Goal: Transaction & Acquisition: Purchase product/service

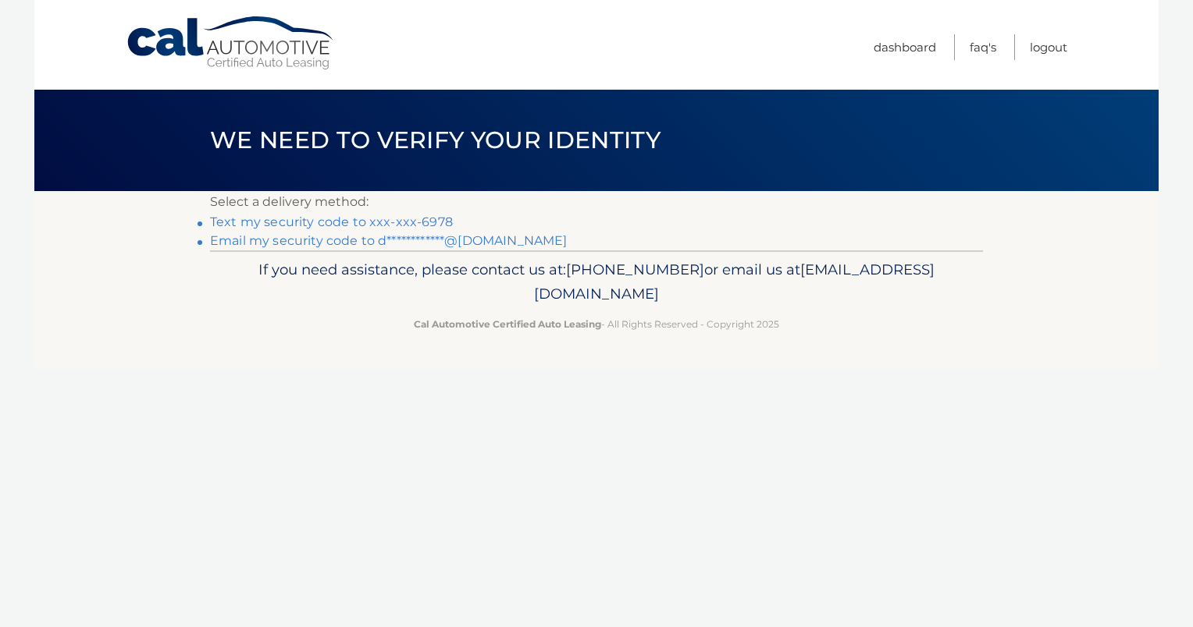
click at [320, 221] on link "Text my security code to xxx-xxx-6978" at bounding box center [331, 222] width 243 height 15
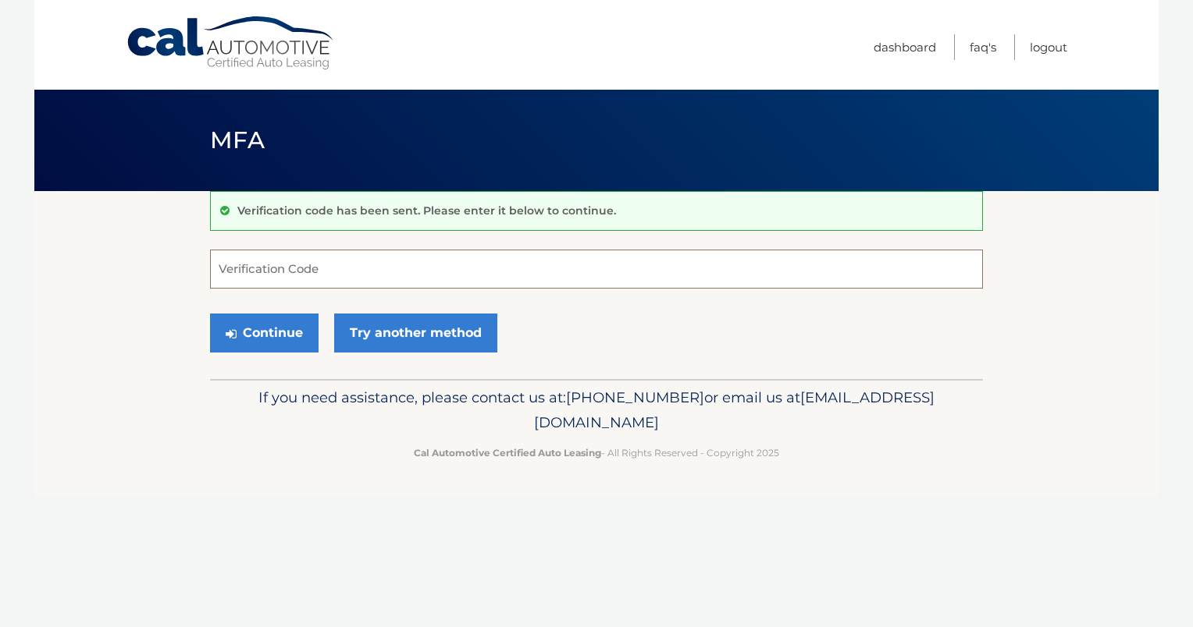
click at [279, 272] on input "Verification Code" at bounding box center [596, 269] width 773 height 39
type input "160190"
click at [268, 327] on button "Continue" at bounding box center [264, 333] width 108 height 39
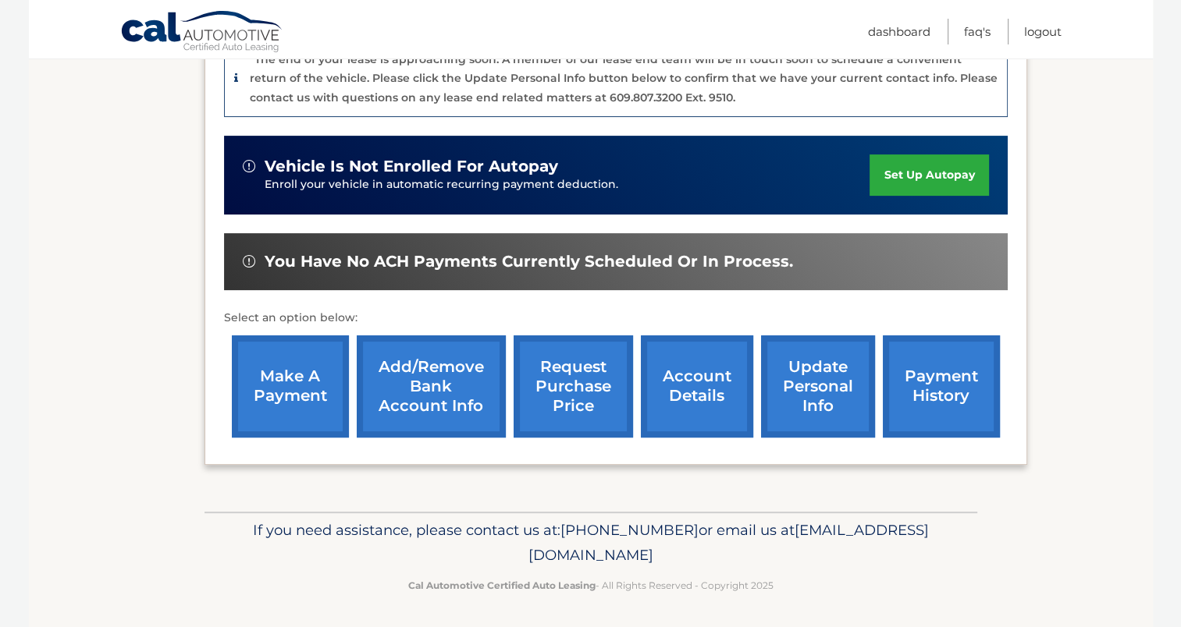
scroll to position [356, 0]
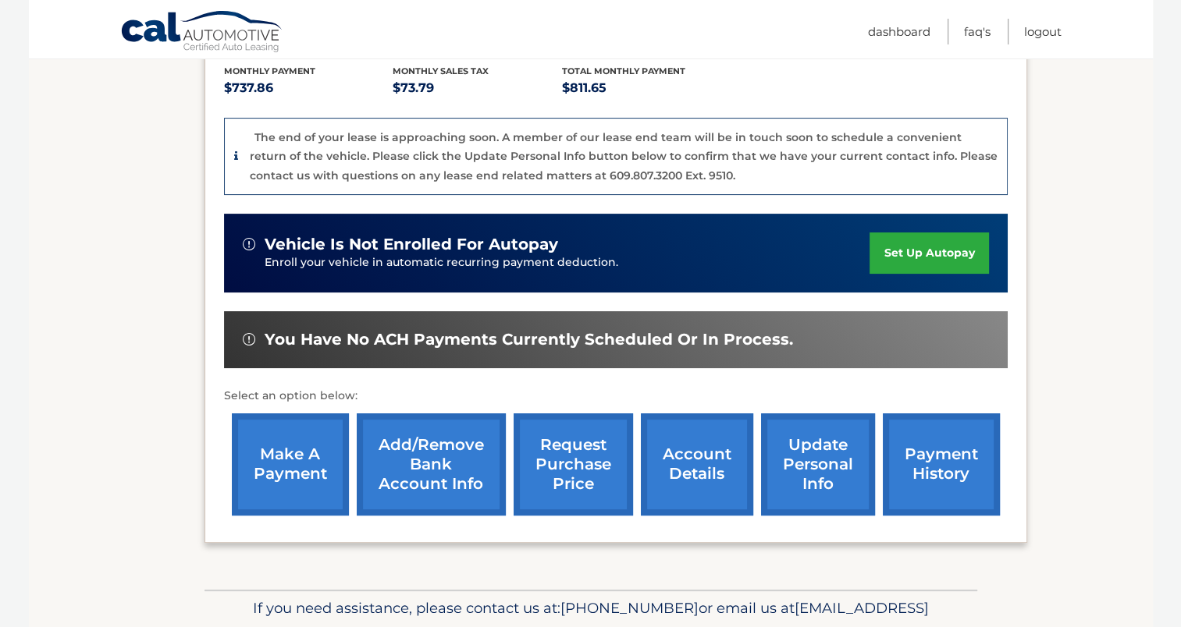
click at [674, 387] on p "Select an option below:" at bounding box center [616, 396] width 784 height 19
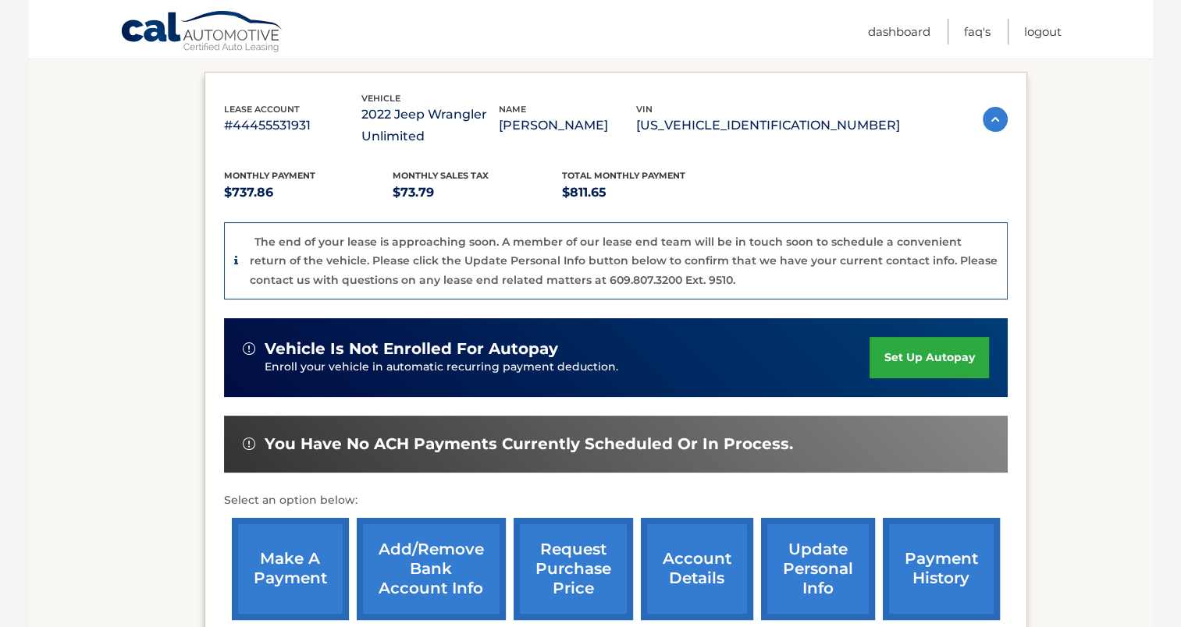
scroll to position [0, 0]
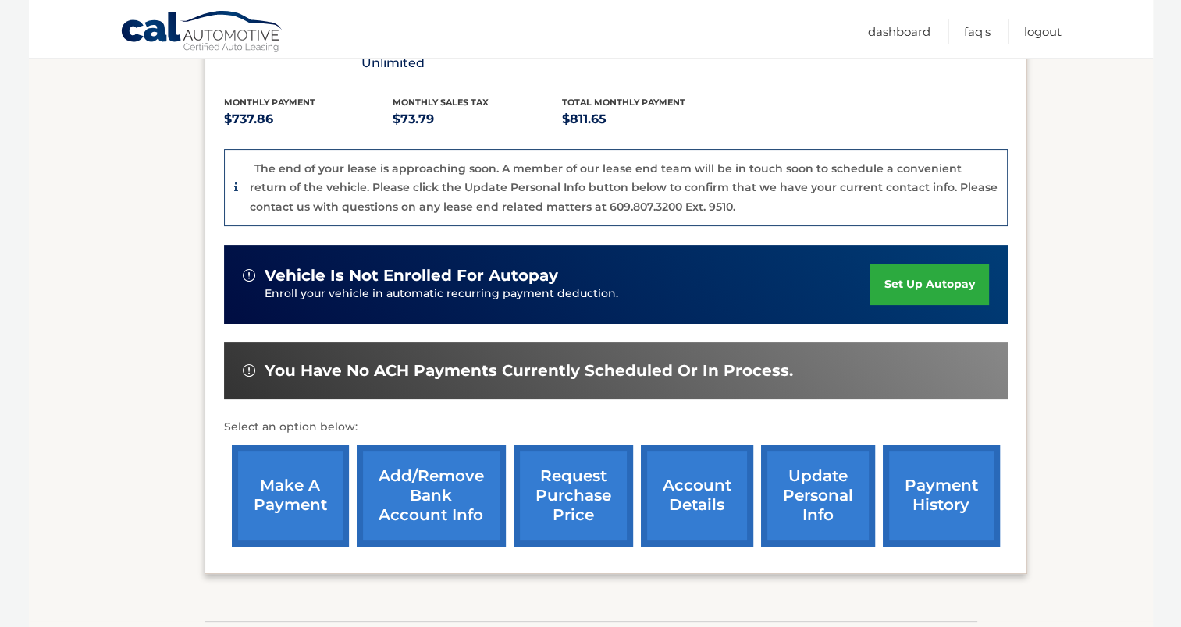
click at [674, 418] on div "Select an option below: make a payment Add/Remove bank account info request pur…" at bounding box center [616, 486] width 784 height 137
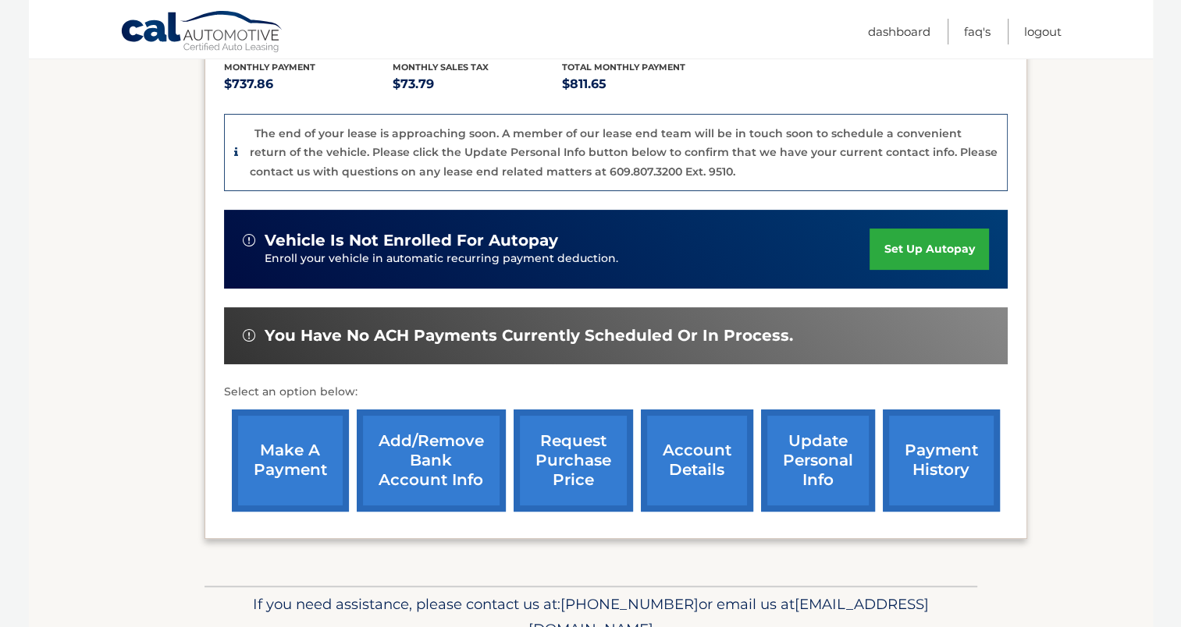
click at [674, 387] on div "Monthly Payment $737.86 Monthly sales Tax $73.79 Total Monthly Payment $811.65 …" at bounding box center [616, 279] width 784 height 481
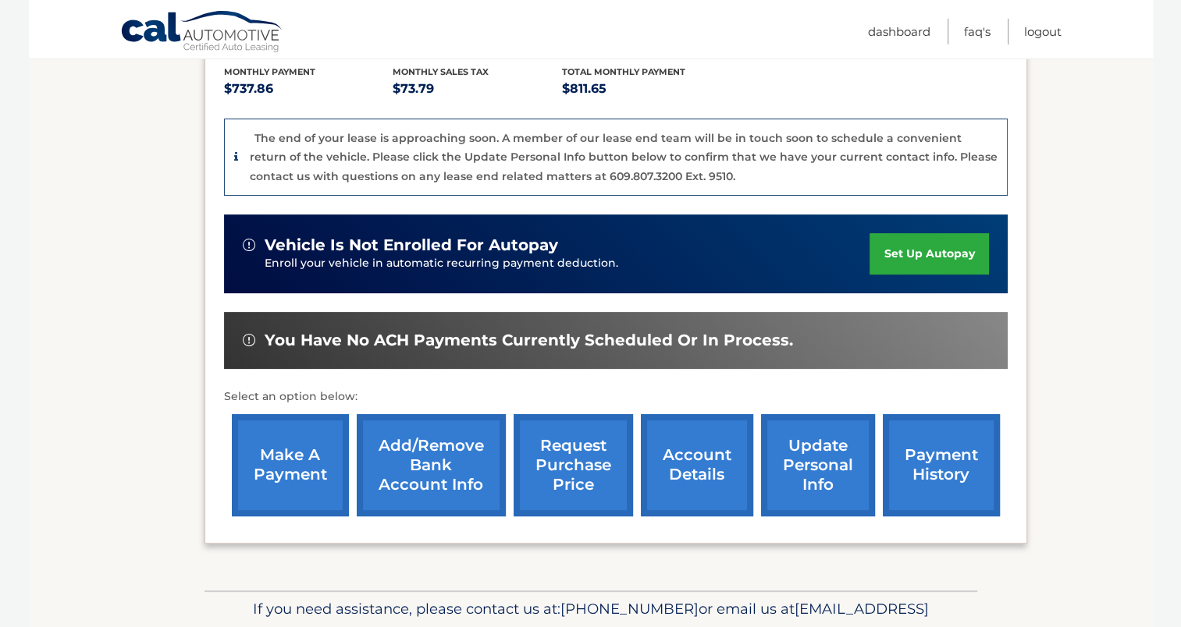
scroll to position [356, 0]
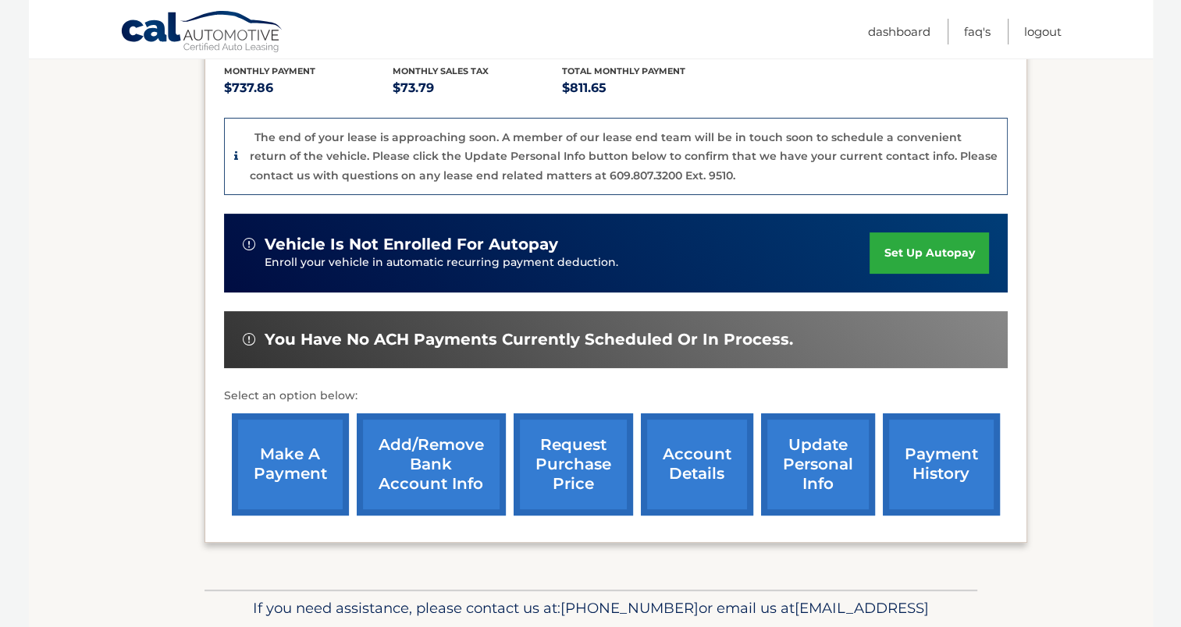
click at [674, 387] on div "Select an option below: make a payment Add/Remove bank account info request pur…" at bounding box center [616, 455] width 784 height 137
click at [1118, 207] on section "my vehicles Add a new lease lease account #44455531931 vehicle 2022 Jeep Wrangl…" at bounding box center [591, 212] width 1124 height 755
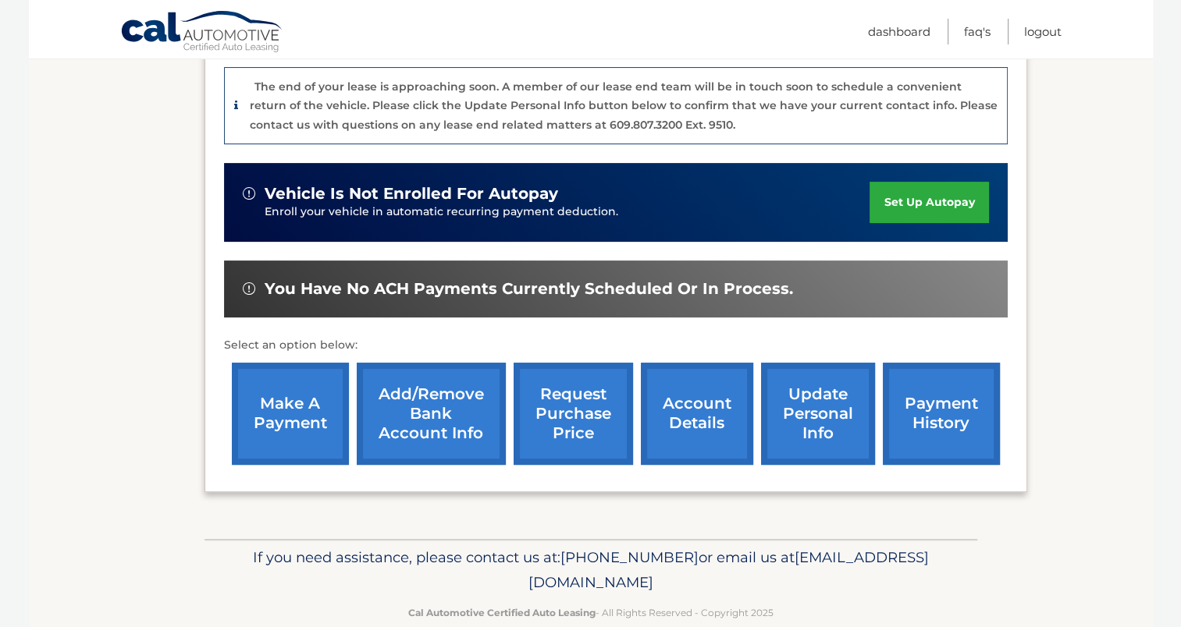
scroll to position [434, 0]
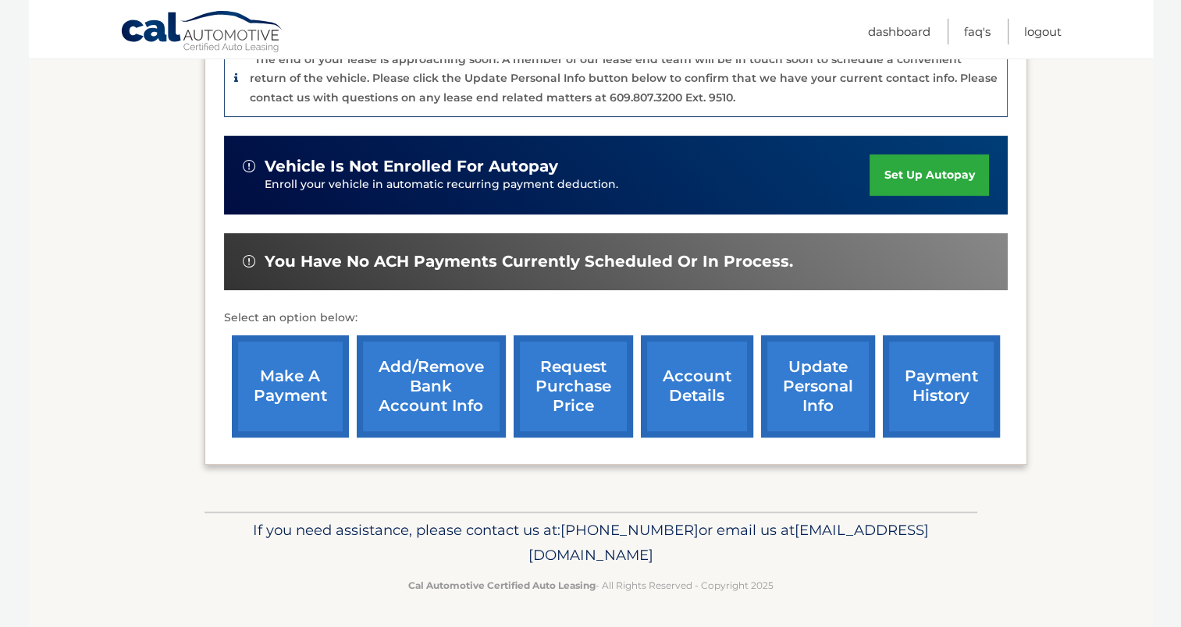
click at [299, 396] on link "make a payment" at bounding box center [290, 387] width 117 height 102
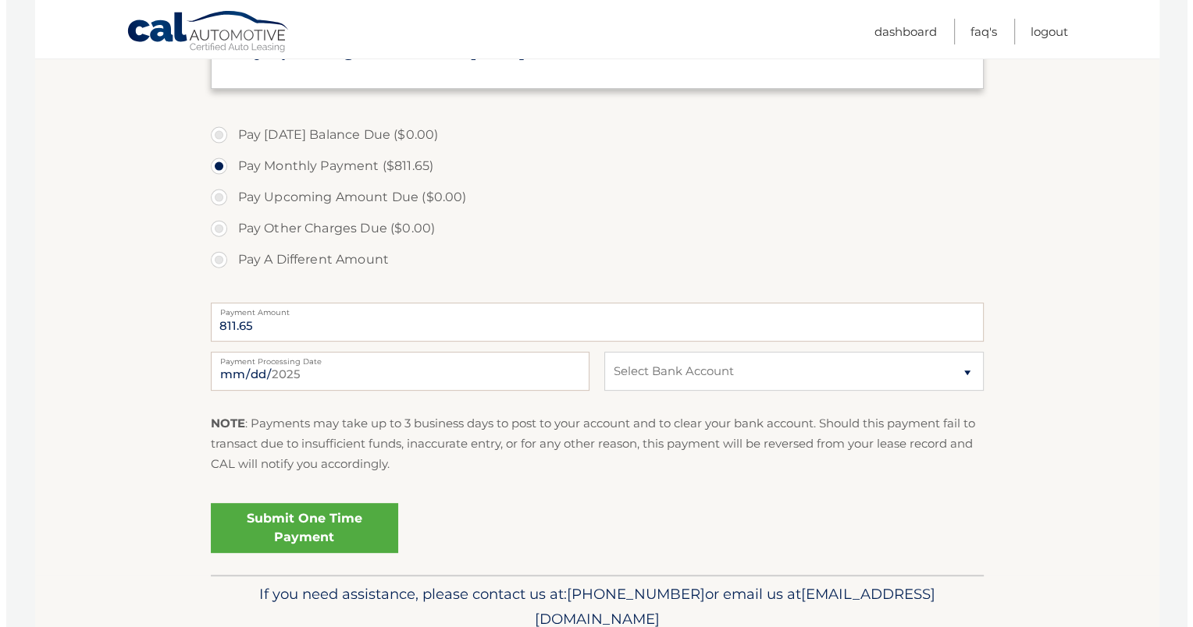
scroll to position [546, 0]
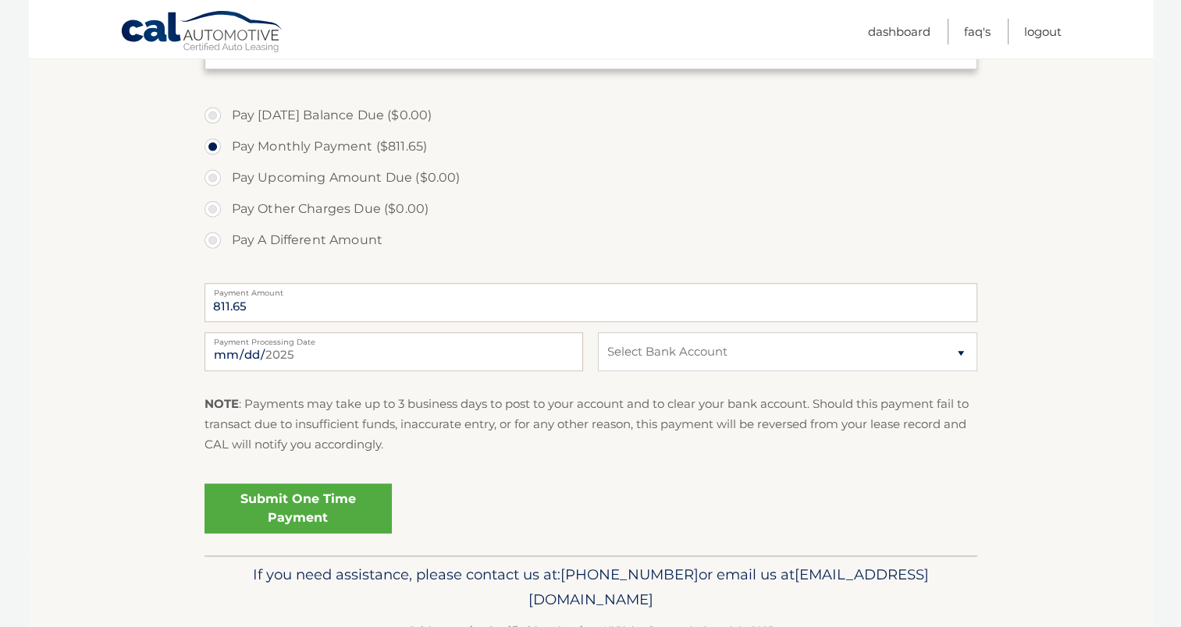
click at [297, 505] on link "Submit One Time Payment" at bounding box center [297, 509] width 187 height 50
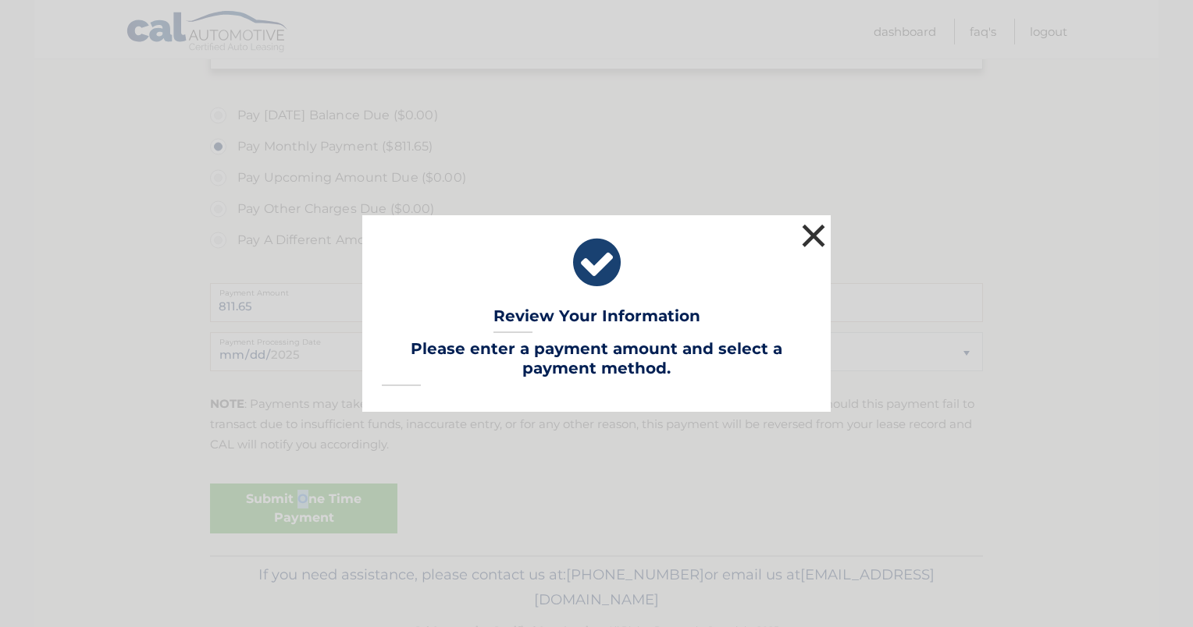
click at [813, 235] on button "×" at bounding box center [813, 235] width 31 height 31
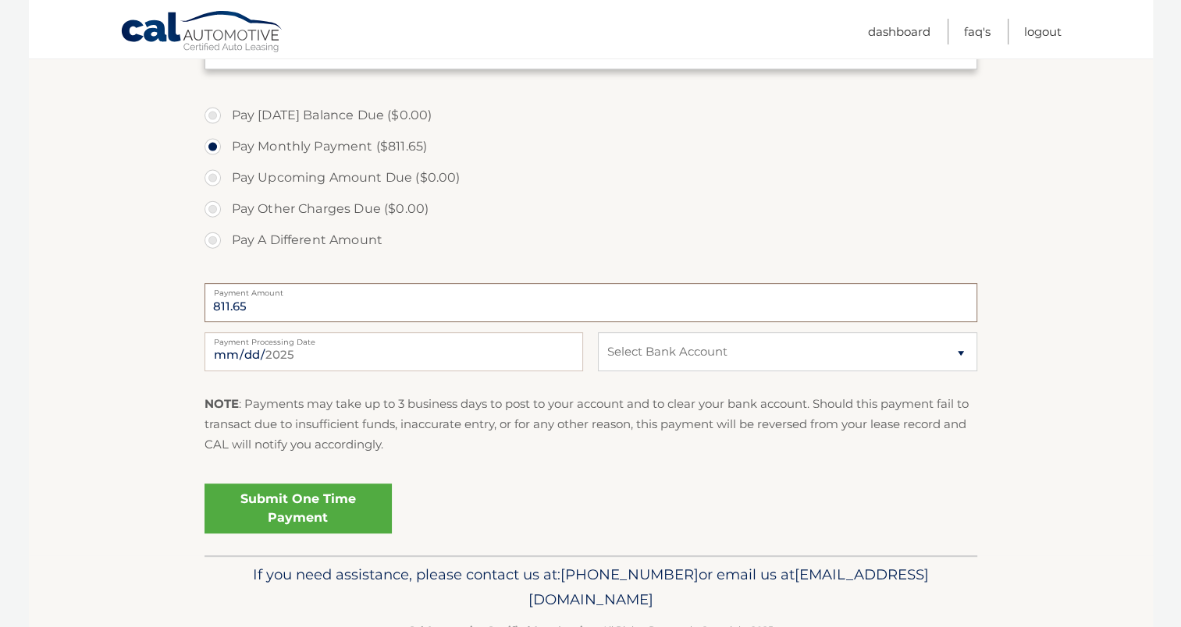
click at [280, 306] on input "811.65" at bounding box center [590, 302] width 773 height 39
click at [962, 352] on select "Select Bank Account Checking CITIZENS BANK, NATIONAL ASSOCIATION *****2110 Chec…" at bounding box center [787, 351] width 379 height 39
select select "MjA0NzRlZjAtYTNlNS00ZWU1LTg4ZmYtZTA2ZjYyNGIxOGI2"
click at [598, 332] on select "Select Bank Account Checking CITIZENS BANK, NATIONAL ASSOCIATION *****2110 Chec…" at bounding box center [787, 351] width 379 height 39
click at [310, 506] on link "Submit One Time Payment" at bounding box center [297, 509] width 187 height 50
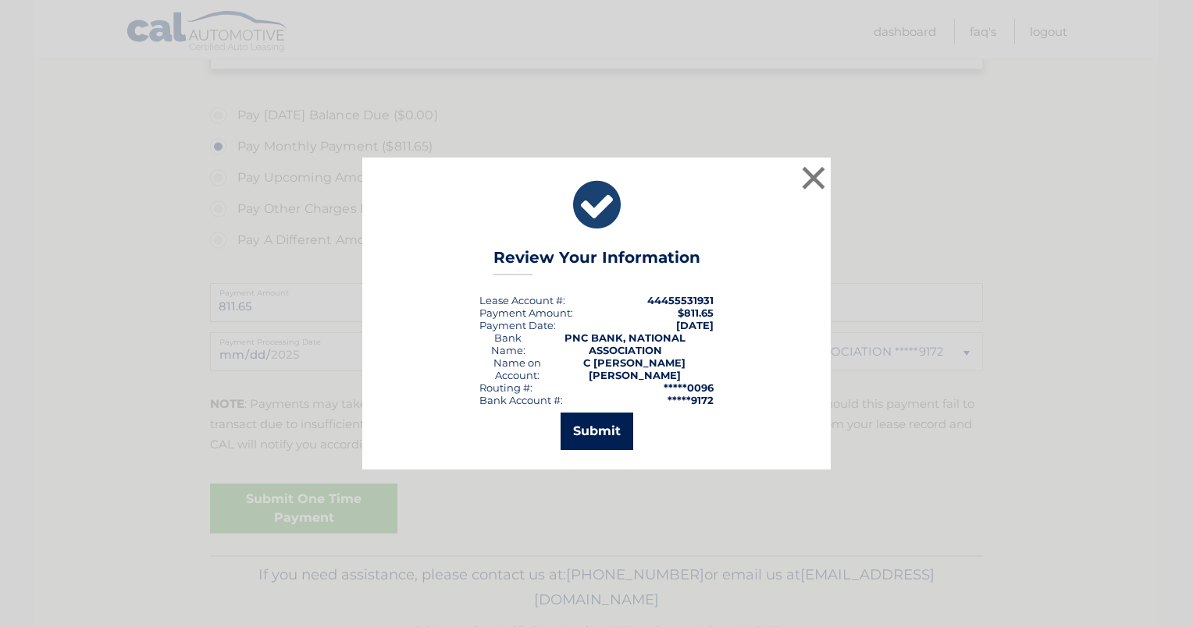
click at [597, 423] on button "Submit" at bounding box center [596, 431] width 73 height 37
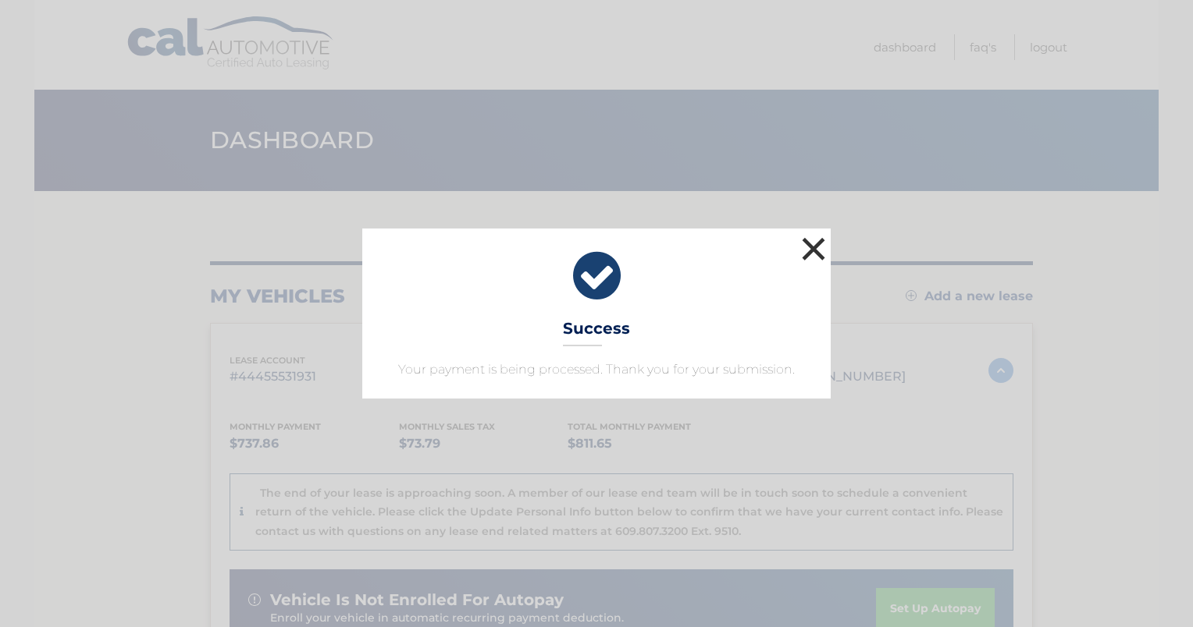
click at [809, 251] on button "×" at bounding box center [813, 248] width 31 height 31
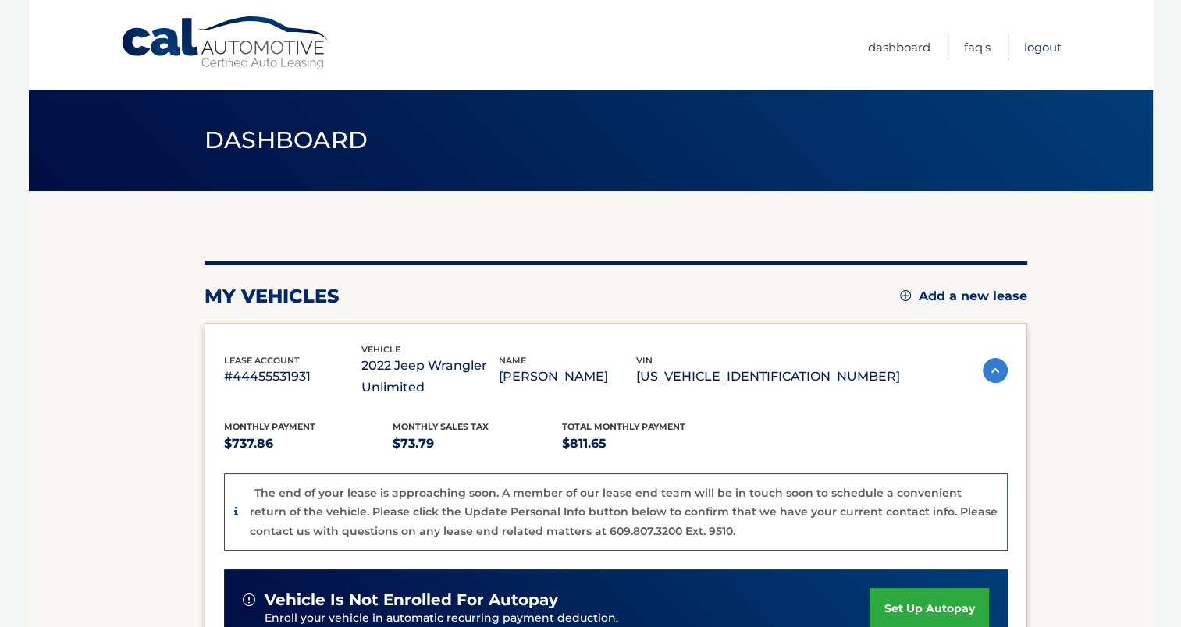
click at [1040, 44] on link "Logout" at bounding box center [1042, 47] width 37 height 26
